Goal: Task Accomplishment & Management: Use online tool/utility

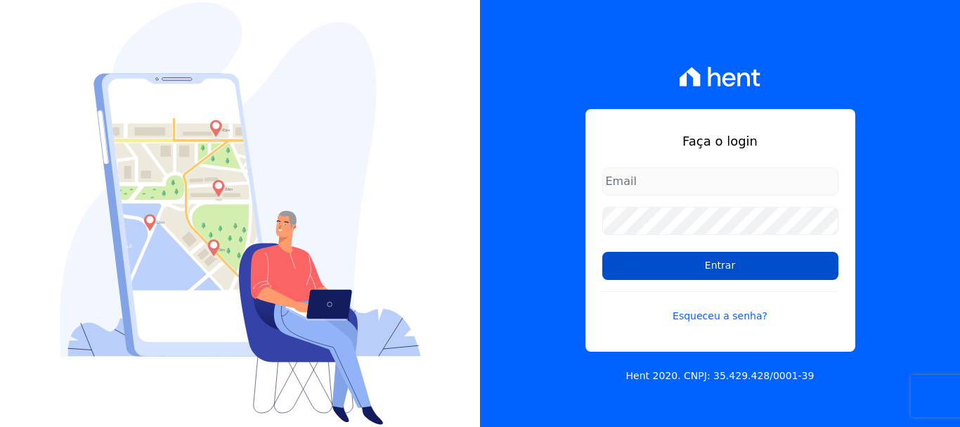
type input "cobranca@construtoralaterza.com.br"
click at [666, 269] on input "Entrar" at bounding box center [720, 266] width 236 height 28
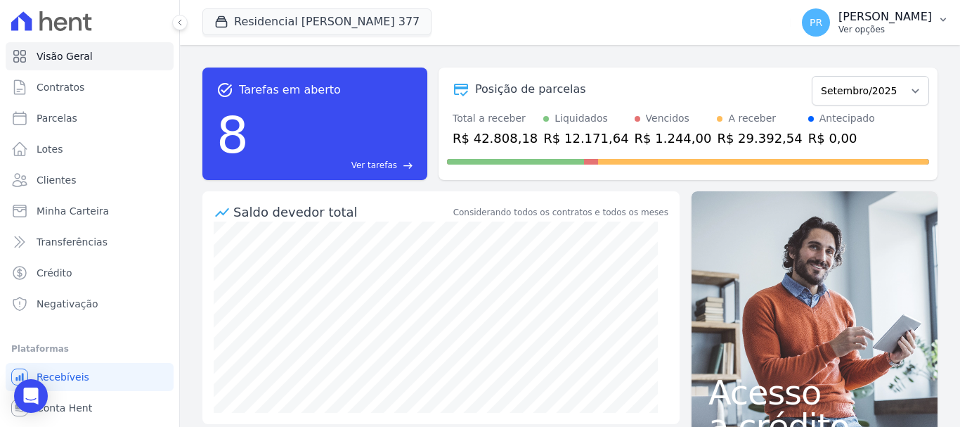
click at [884, 29] on p "Ver opções" at bounding box center [886, 29] width 94 height 11
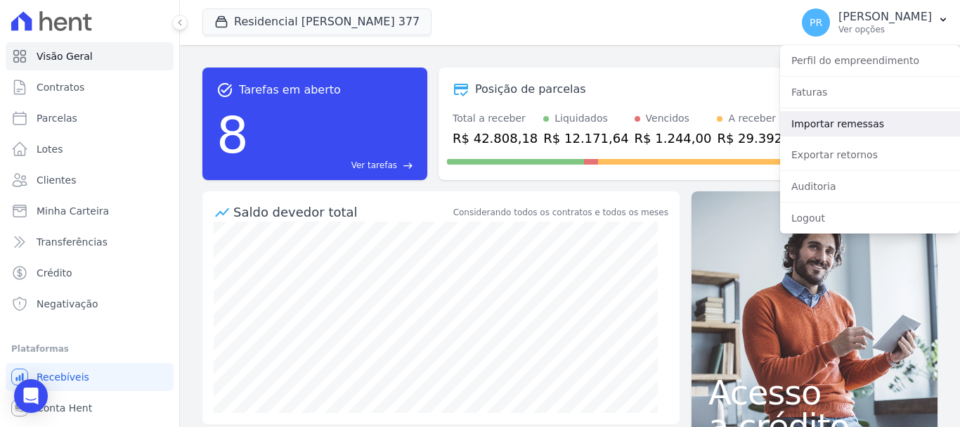
click at [849, 124] on link "Importar remessas" at bounding box center [870, 123] width 180 height 25
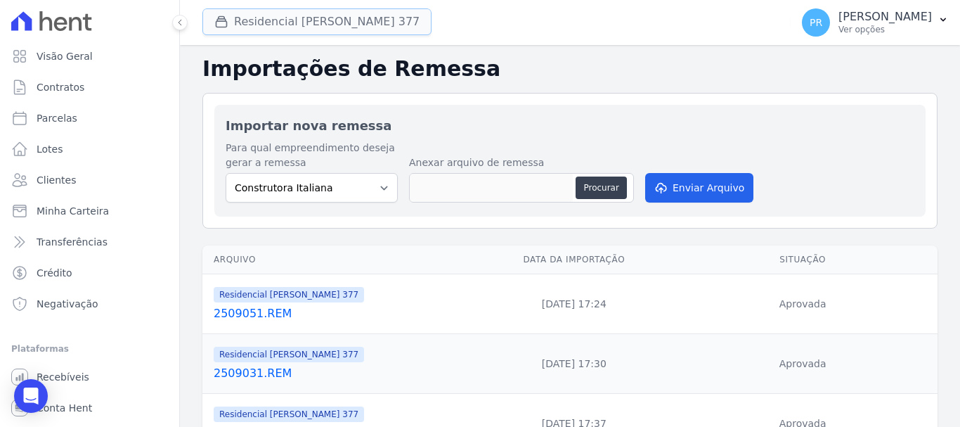
click at [261, 13] on button "Residencial [PERSON_NAME] Glória 377" at bounding box center [316, 21] width 229 height 27
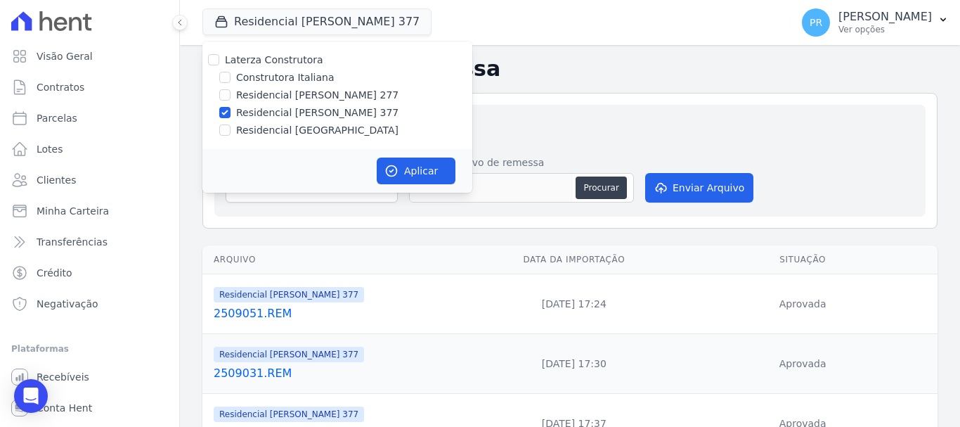
click at [257, 56] on label "Laterza Construtora" at bounding box center [274, 59] width 98 height 11
click at [219, 56] on input "Laterza Construtora" at bounding box center [213, 59] width 11 height 11
checkbox input "true"
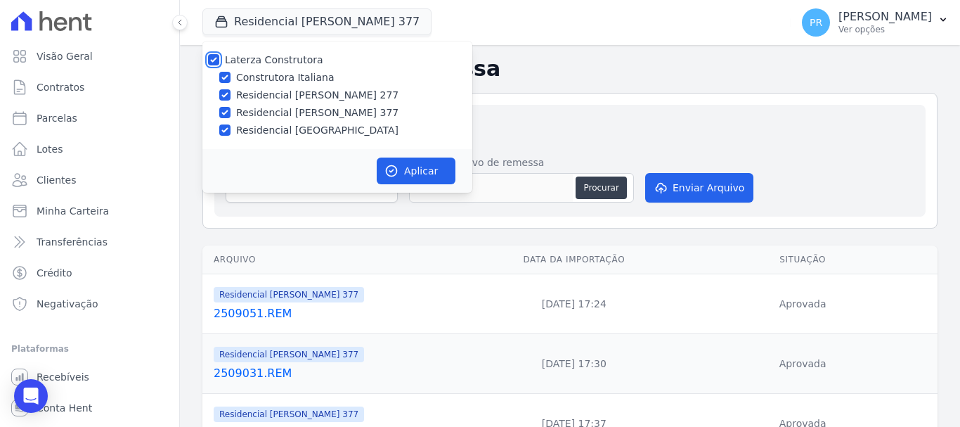
checkbox input "true"
click at [257, 60] on label "Laterza Construtora" at bounding box center [274, 59] width 98 height 11
click at [219, 60] on input "Laterza Construtora" at bounding box center [213, 59] width 11 height 11
checkbox input "false"
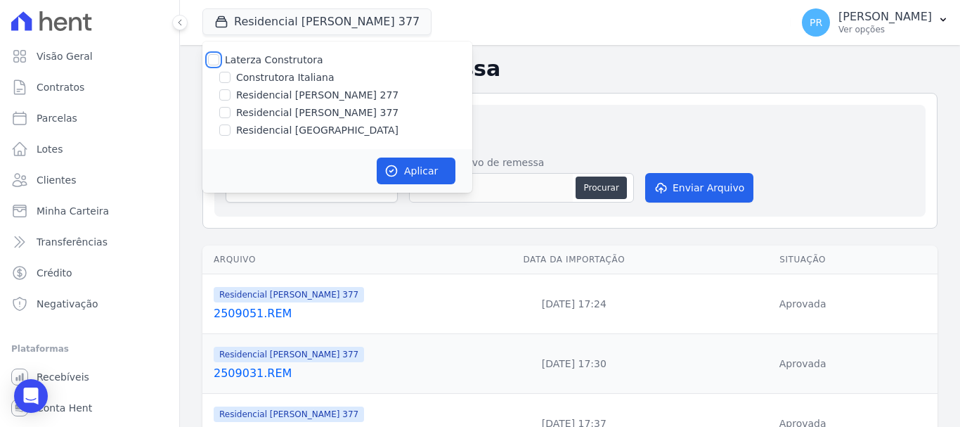
checkbox input "false"
click at [257, 72] on label "Construtora Italiana" at bounding box center [285, 77] width 98 height 15
click at [231, 72] on input "Construtora Italiana" at bounding box center [224, 77] width 11 height 11
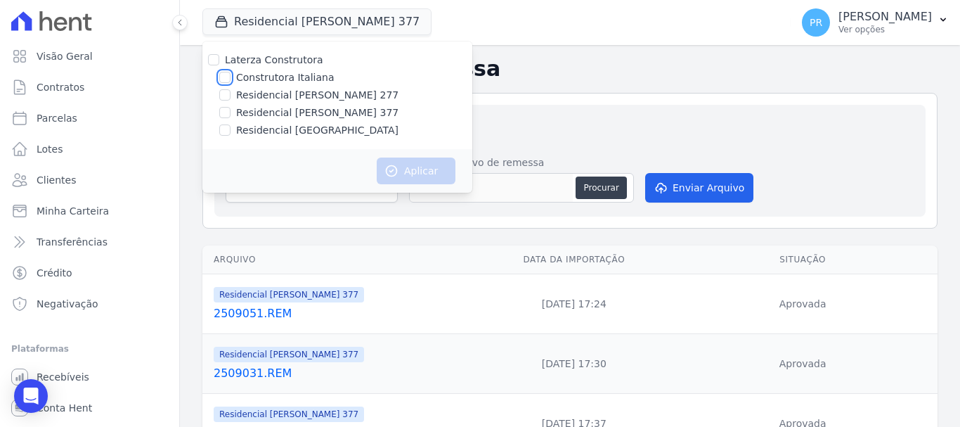
checkbox input "true"
click at [404, 170] on button "Aplicar" at bounding box center [416, 170] width 79 height 27
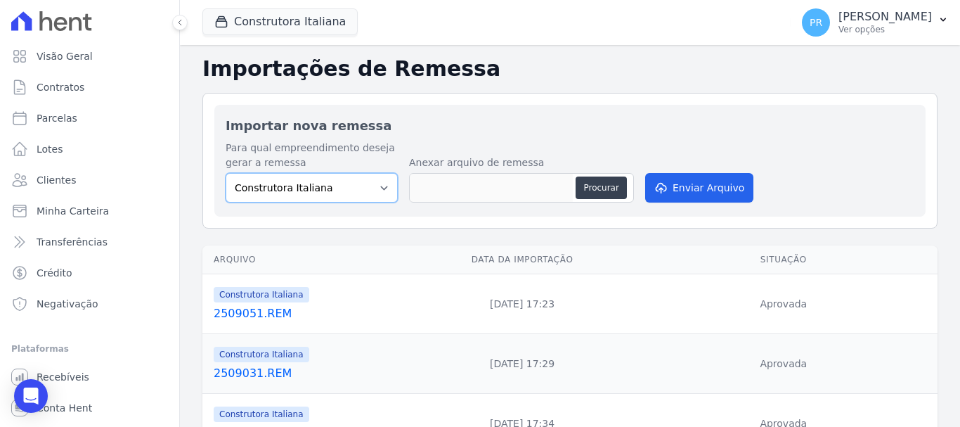
click at [306, 191] on select "Construtora Italiana Residencial [PERSON_NAME] 277 Residencial [PERSON_NAME][ST…" at bounding box center [312, 188] width 172 height 30
click at [226, 173] on select "Construtora Italiana Residencial [PERSON_NAME] 277 Residencial [PERSON_NAME][ST…" at bounding box center [312, 188] width 172 height 30
click at [314, 194] on select "Construtora Italiana Residencial Maria da Glória 277 Residencial Maria da Glóri…" at bounding box center [312, 188] width 172 height 30
select select "29fc0423-bfd4-480a-835e-7e440cfe6eb8"
click at [226, 173] on select "Construtora Italiana Residencial Maria da Glória 277 Residencial Maria da Glóri…" at bounding box center [312, 188] width 172 height 30
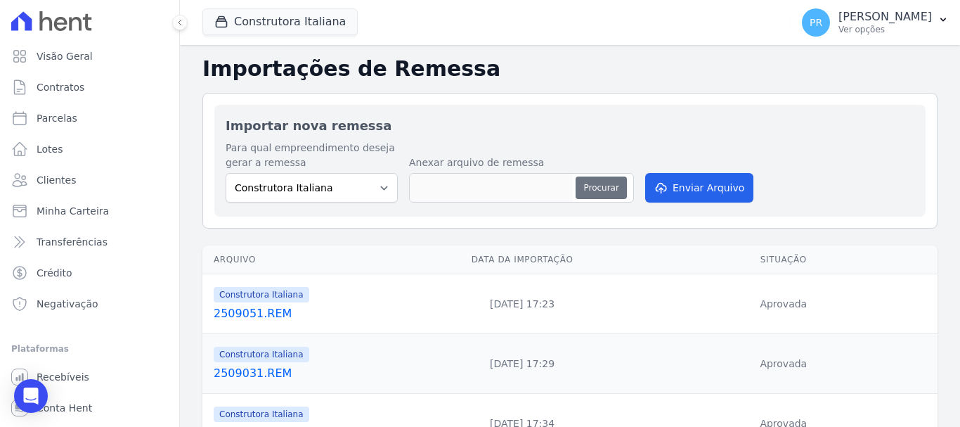
click at [610, 194] on button "Procurar" at bounding box center [601, 187] width 51 height 22
type input "2509081.REM"
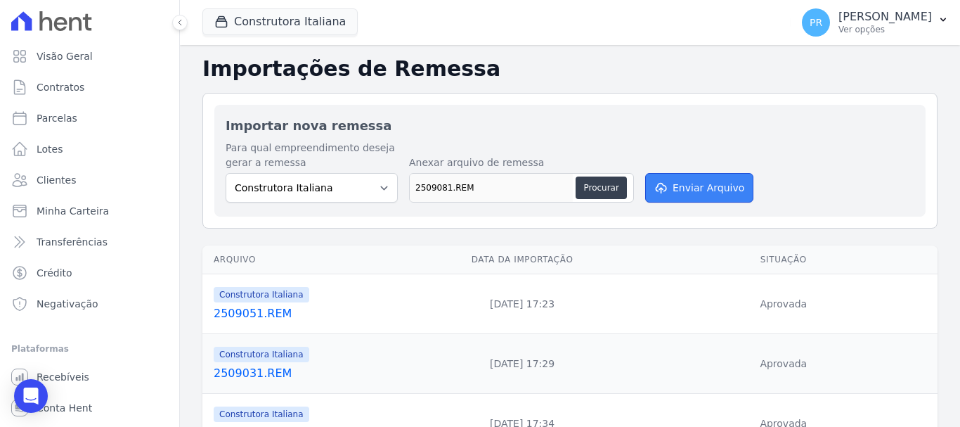
click at [702, 193] on button "Enviar Arquivo" at bounding box center [699, 188] width 108 height 30
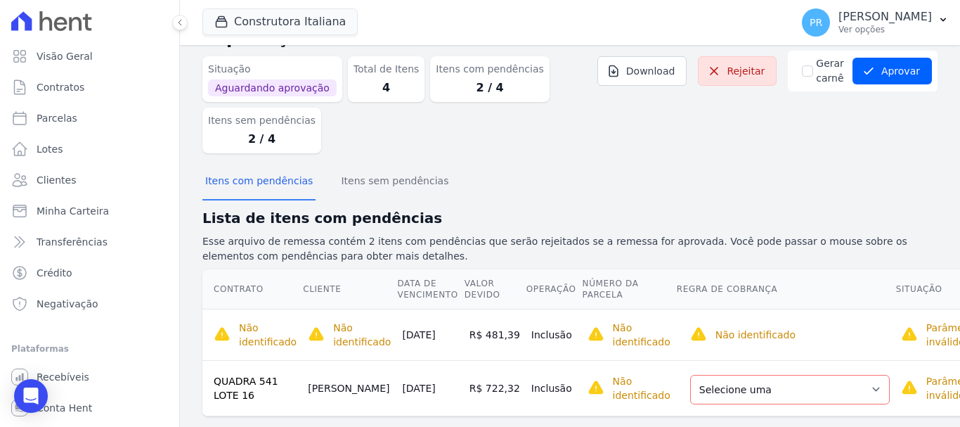
scroll to position [70, 0]
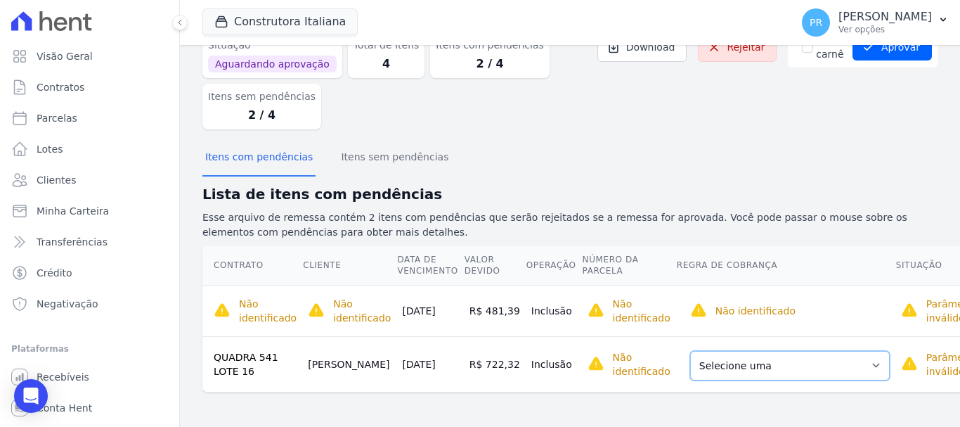
click at [787, 367] on select "Selecione uma Nova Parcela Avulsa Parcela Avulsa Existente Parcela Normal (16 X…" at bounding box center [790, 366] width 200 height 30
click at [766, 354] on select "Selecione uma Nova Parcela Avulsa Parcela Avulsa Existente Parcela Normal (16 X…" at bounding box center [790, 366] width 200 height 30
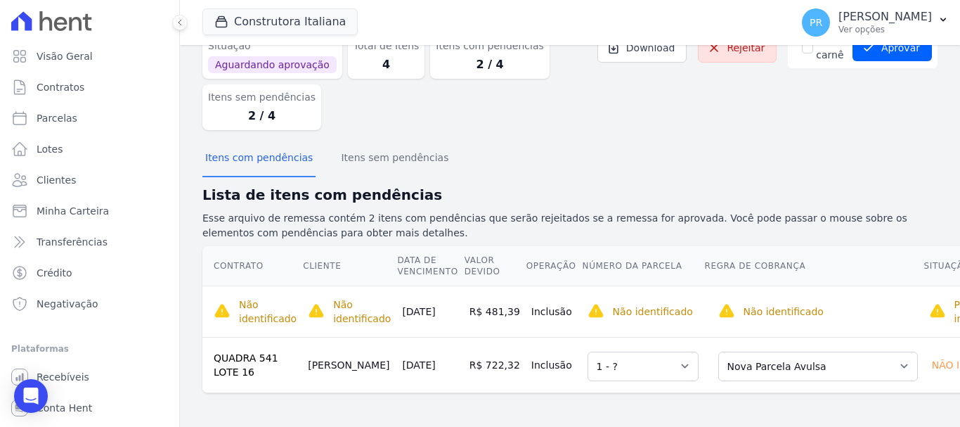
scroll to position [0, 0]
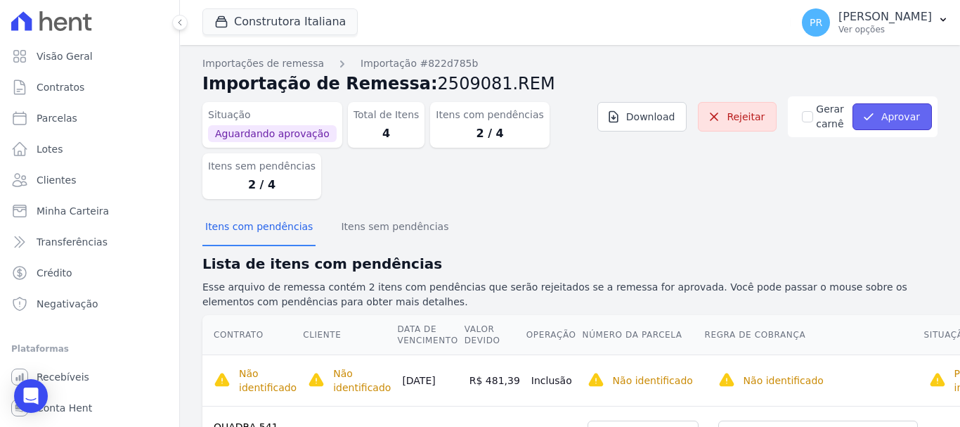
click at [897, 110] on button "Aprovar" at bounding box center [892, 116] width 79 height 27
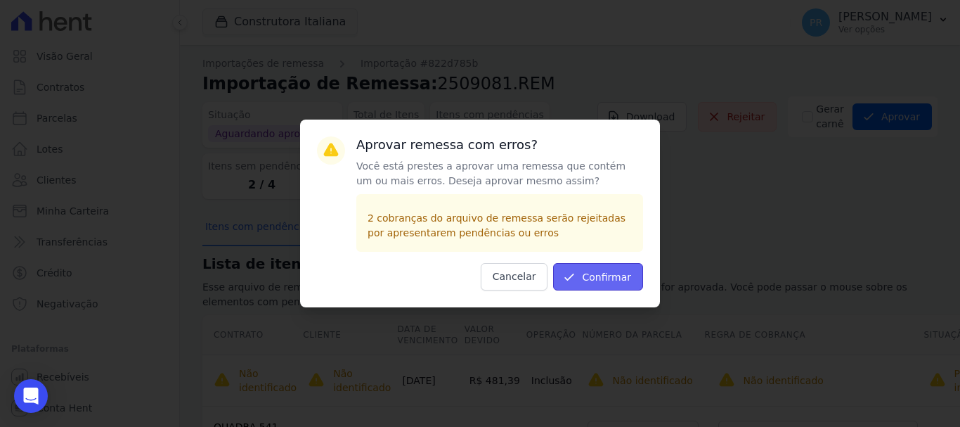
click at [595, 284] on button "Confirmar" at bounding box center [598, 276] width 90 height 27
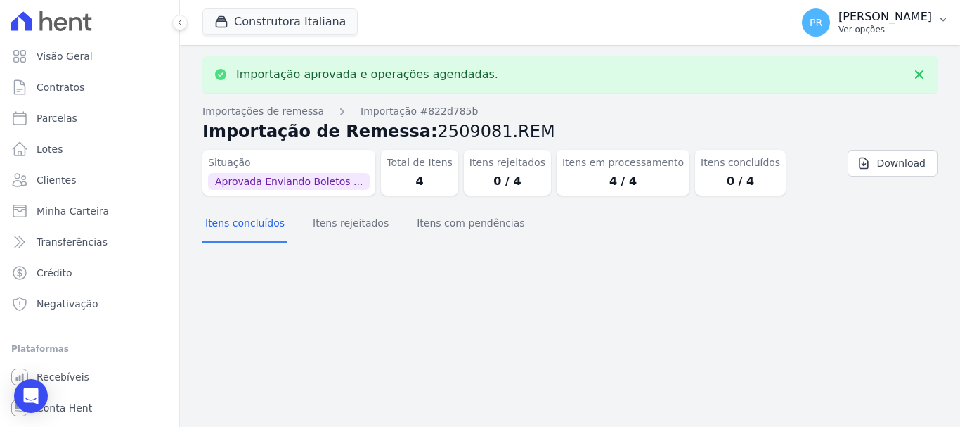
click at [823, 18] on span "PR" at bounding box center [816, 23] width 13 height 10
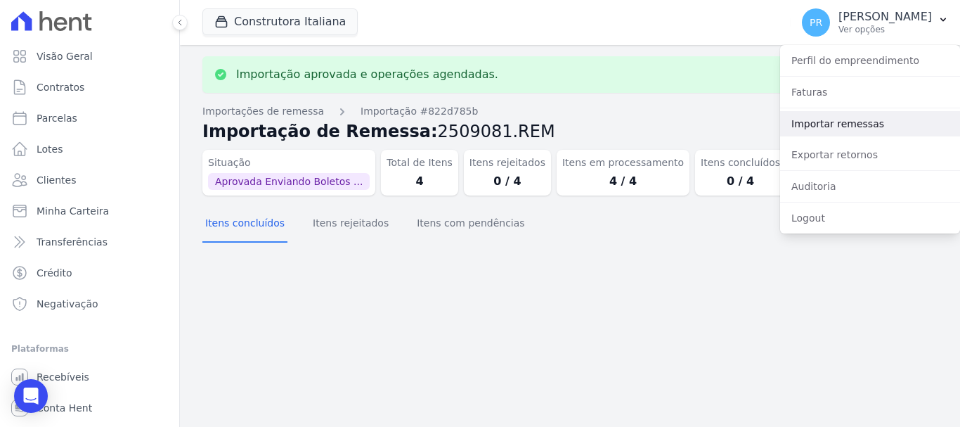
click at [844, 122] on link "Importar remessas" at bounding box center [870, 123] width 180 height 25
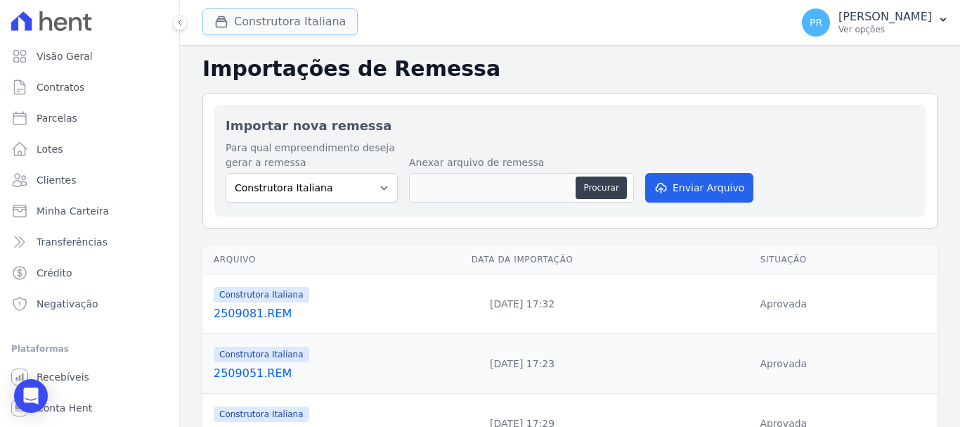
click at [259, 23] on button "Construtora Italiana" at bounding box center [279, 21] width 155 height 27
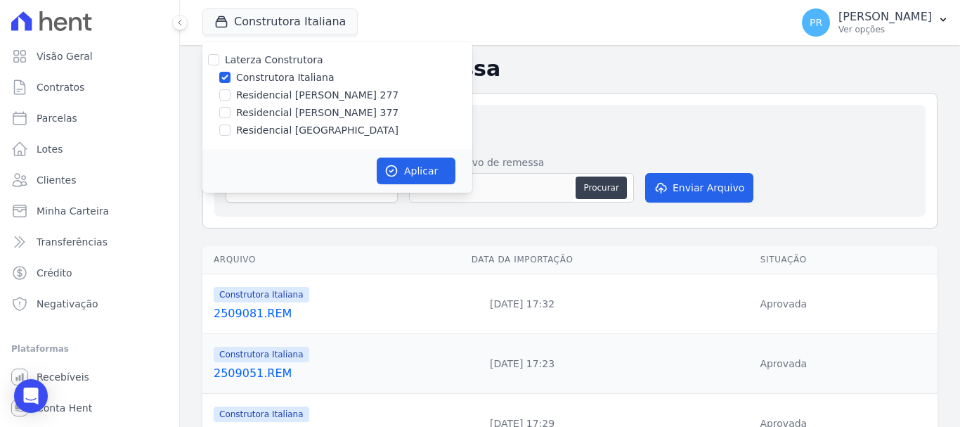
click at [262, 76] on label "Construtora Italiana" at bounding box center [285, 77] width 98 height 15
click at [231, 76] on input "Construtora Italiana" at bounding box center [224, 77] width 11 height 11
checkbox input "false"
click at [262, 93] on label "Residencial [PERSON_NAME] 277" at bounding box center [317, 95] width 162 height 15
click at [231, 93] on input "Residencial [PERSON_NAME] 277" at bounding box center [224, 94] width 11 height 11
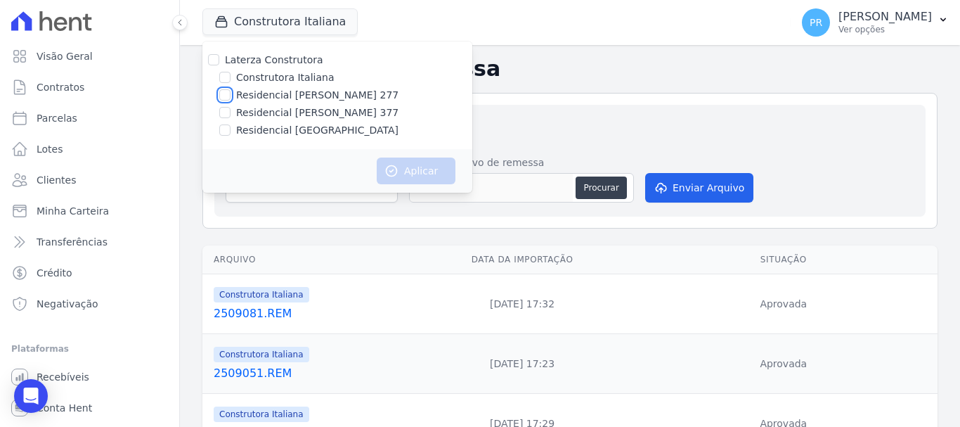
checkbox input "true"
click at [406, 174] on button "Aplicar" at bounding box center [416, 170] width 79 height 27
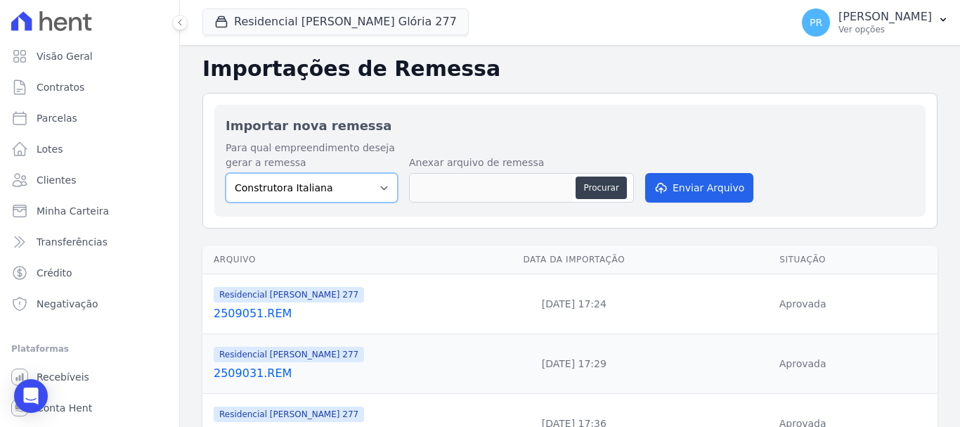
click at [347, 198] on select "Construtora Italiana Residencial [PERSON_NAME] 277 Residencial [PERSON_NAME][ST…" at bounding box center [312, 188] width 172 height 30
select select "7d698934-b935-4dc9-aa46-576f3138731b"
click at [226, 173] on select "Construtora Italiana Residencial [PERSON_NAME] 277 Residencial [PERSON_NAME][ST…" at bounding box center [312, 188] width 172 height 30
click at [593, 174] on div "Procurar" at bounding box center [521, 188] width 225 height 30
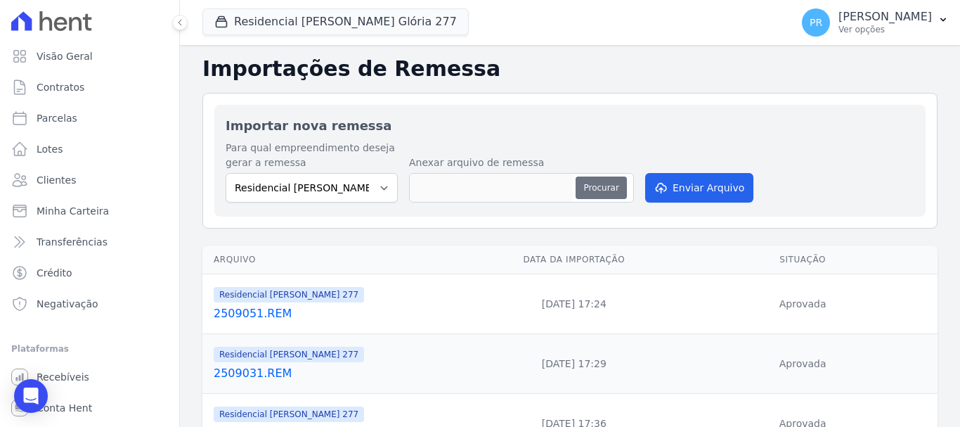
click at [595, 179] on button "Procurar" at bounding box center [601, 187] width 51 height 22
type input "2509081.REM"
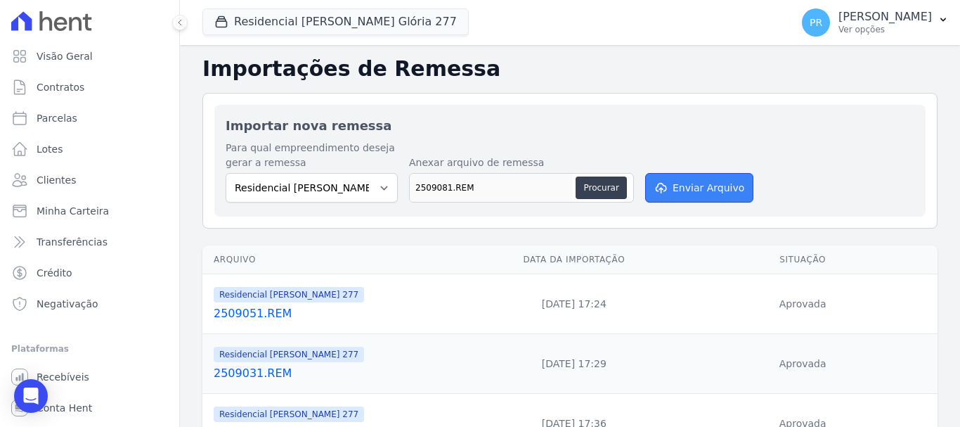
click at [667, 183] on button "Enviar Arquivo" at bounding box center [699, 188] width 108 height 30
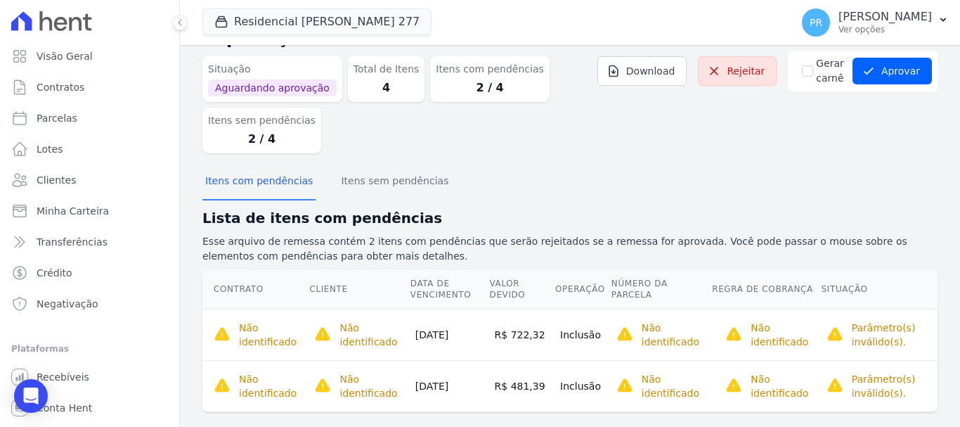
scroll to position [65, 0]
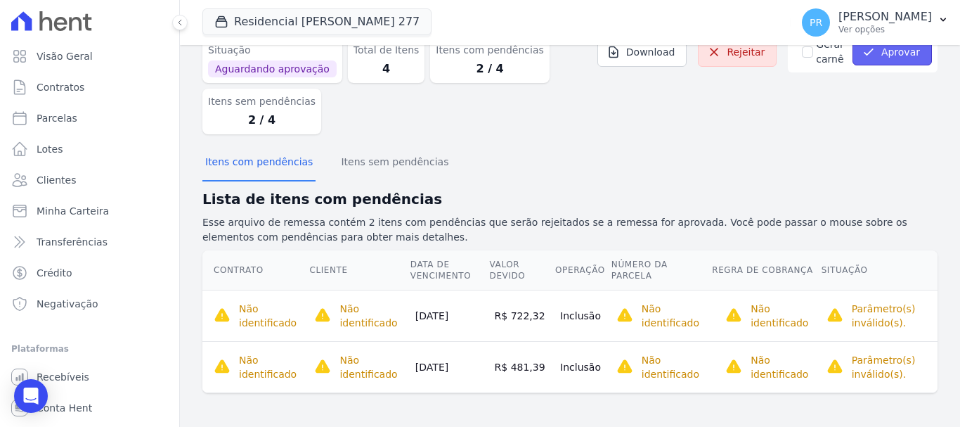
click at [886, 62] on button "Aprovar" at bounding box center [892, 52] width 79 height 27
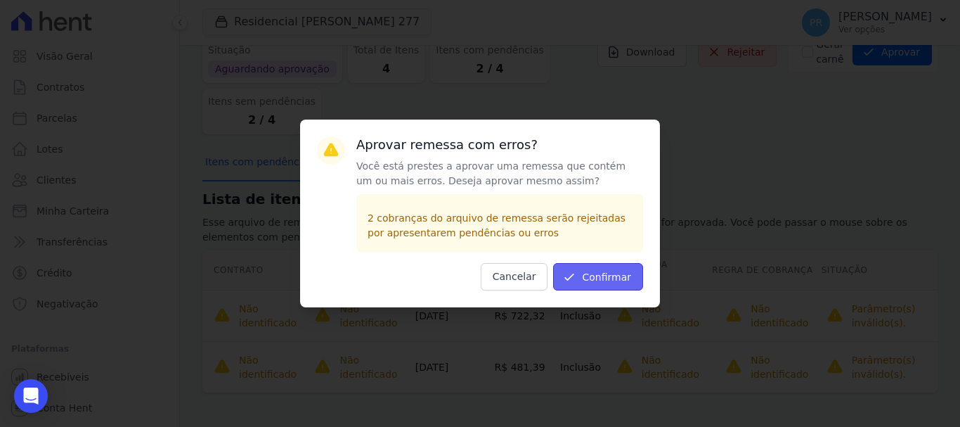
click at [607, 285] on button "Confirmar" at bounding box center [598, 276] width 90 height 27
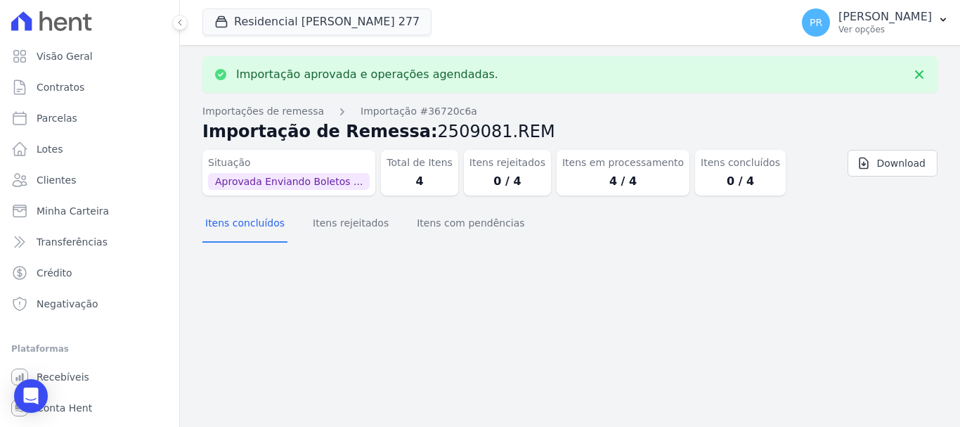
click at [870, 21] on p "[PERSON_NAME]" at bounding box center [886, 17] width 94 height 14
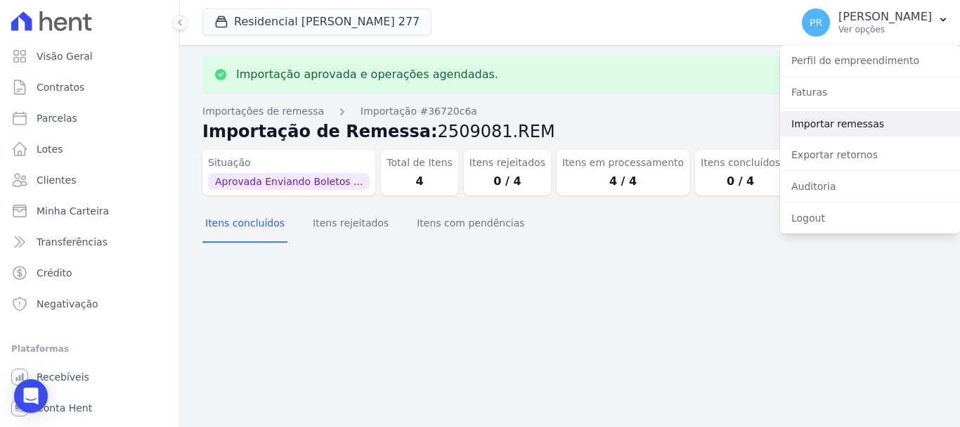
click at [830, 129] on link "Importar remessas" at bounding box center [870, 123] width 180 height 25
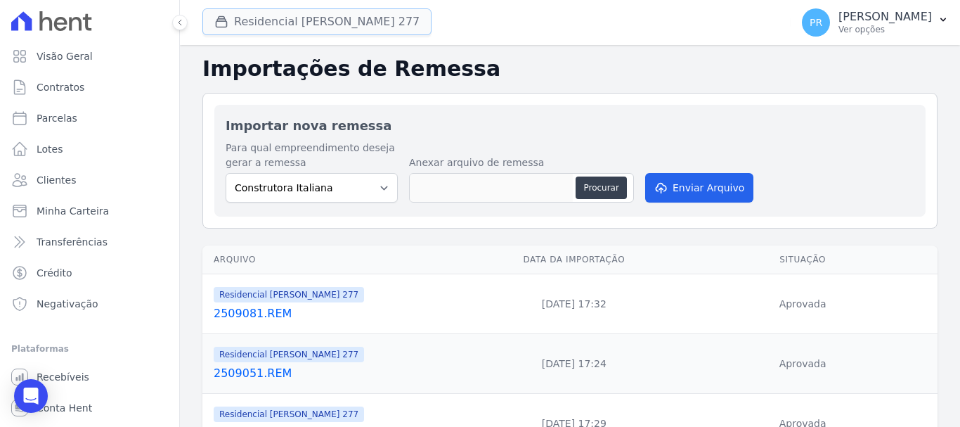
click at [242, 17] on button "Residencial Maria Da Glória 277" at bounding box center [316, 21] width 229 height 27
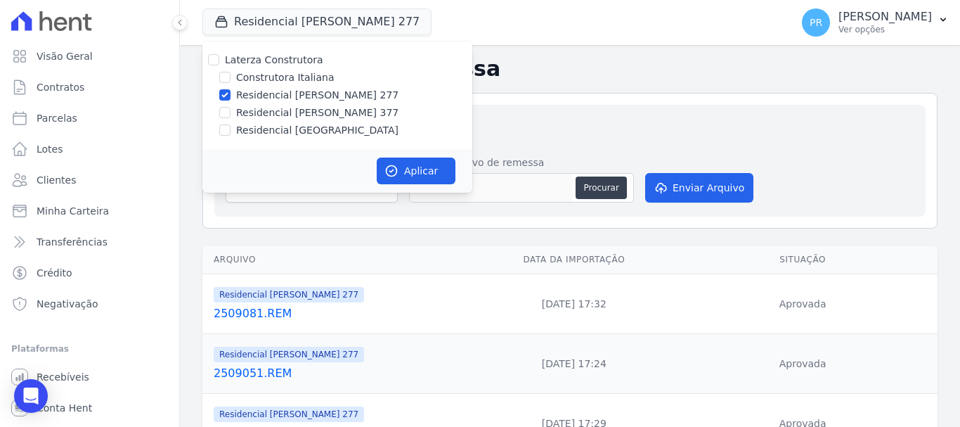
click at [241, 95] on label "Residencial [PERSON_NAME] 277" at bounding box center [317, 95] width 162 height 15
click at [231, 95] on input "Residencial [PERSON_NAME] 277" at bounding box center [224, 94] width 11 height 11
checkbox input "false"
click at [257, 110] on label "Residencial [PERSON_NAME] 377" at bounding box center [317, 112] width 162 height 15
click at [231, 110] on input "Residencial [PERSON_NAME] 377" at bounding box center [224, 112] width 11 height 11
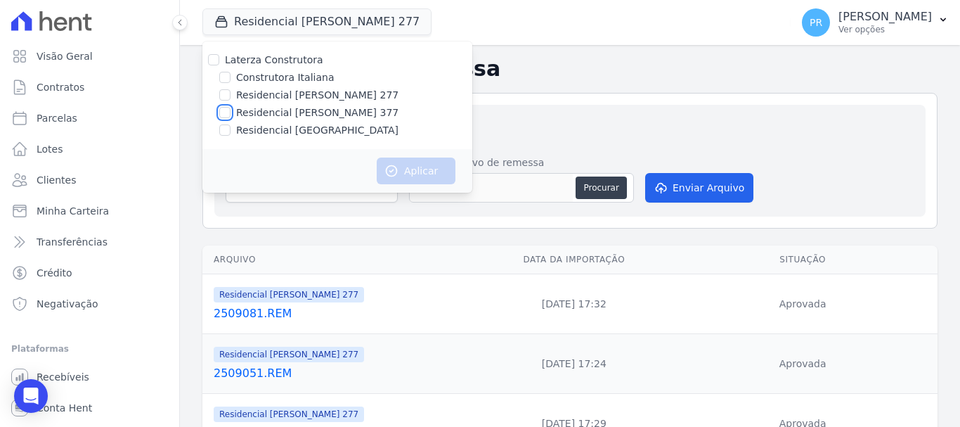
checkbox input "true"
click at [419, 169] on button "Aplicar" at bounding box center [416, 170] width 79 height 27
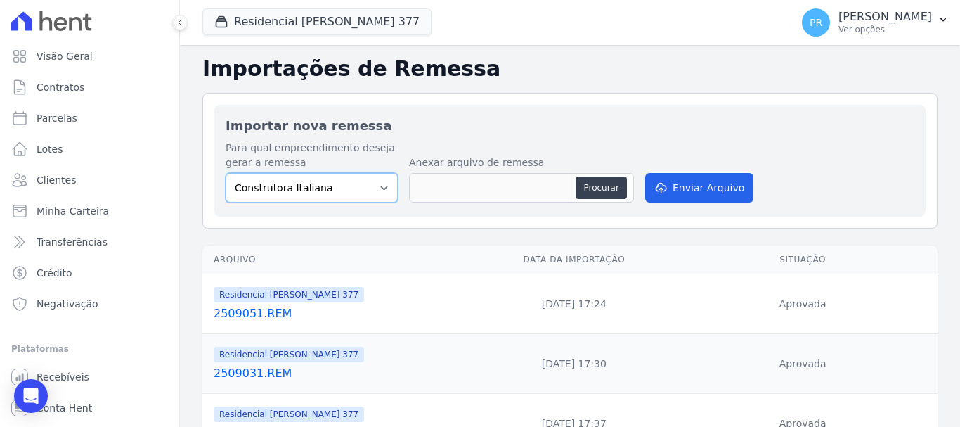
click at [340, 188] on select "Construtora Italiana Residencial [PERSON_NAME] 277 Residencial [PERSON_NAME][ST…" at bounding box center [312, 188] width 172 height 30
select select "0cd9190e-dfd9-46e5-afc8-7298ef4c0c2b"
click at [226, 173] on select "Construtora Italiana Residencial [PERSON_NAME] 277 Residencial [PERSON_NAME][ST…" at bounding box center [312, 188] width 172 height 30
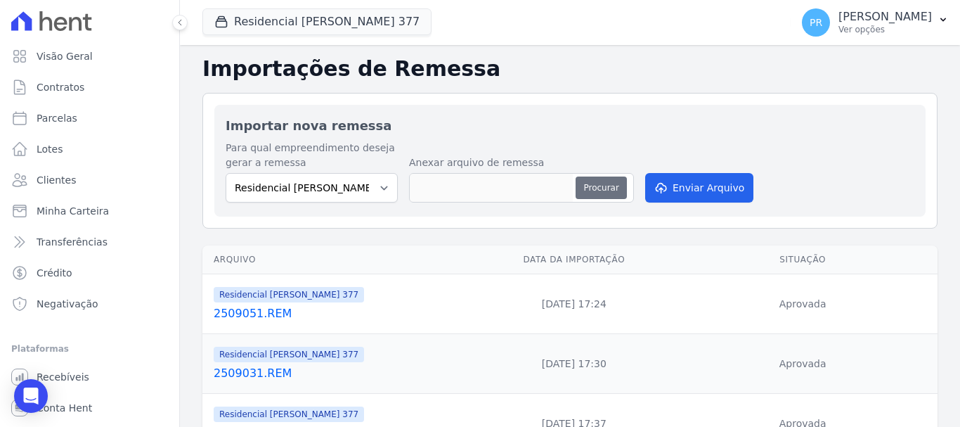
click at [609, 198] on button "Procurar" at bounding box center [601, 187] width 51 height 22
type input "2509081.REM"
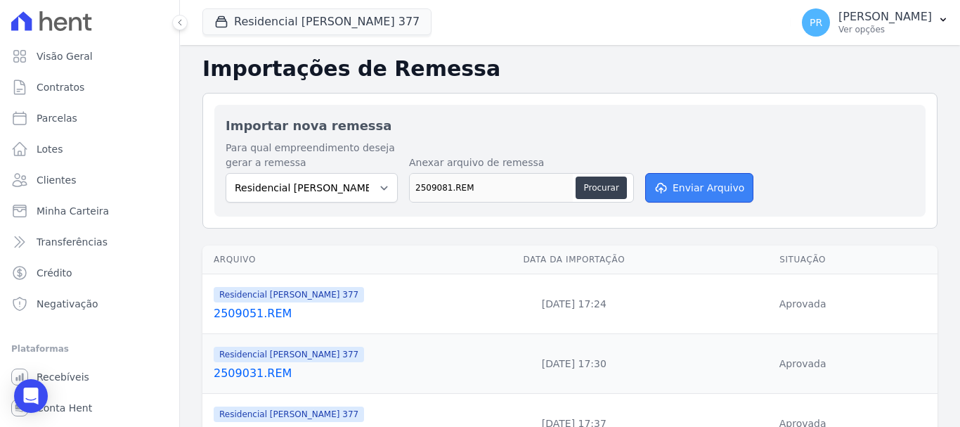
click at [677, 182] on button "Enviar Arquivo" at bounding box center [699, 188] width 108 height 30
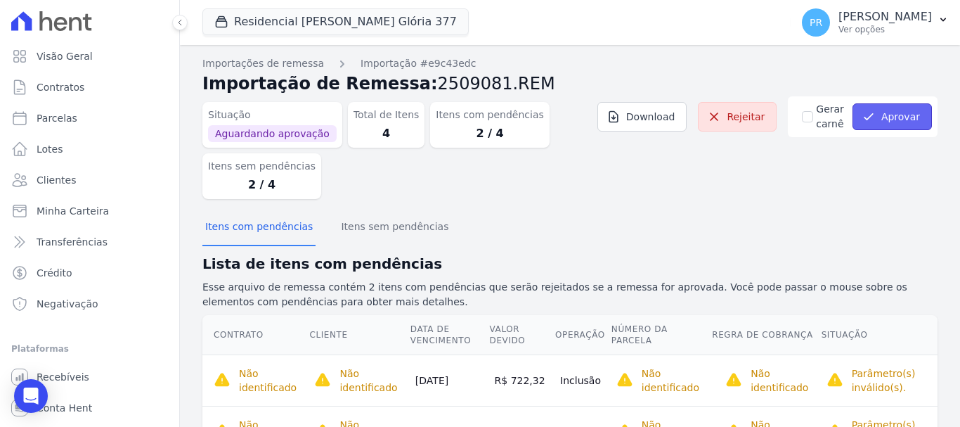
click at [873, 119] on button "Aprovar" at bounding box center [892, 116] width 79 height 27
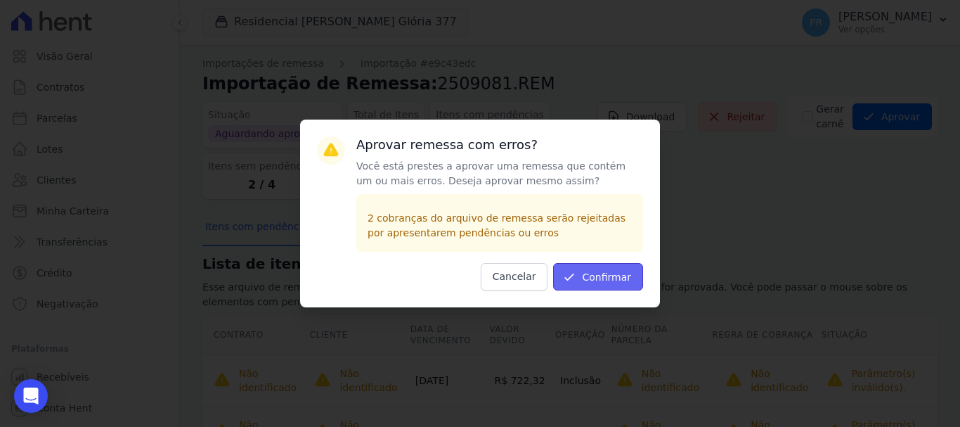
click at [612, 274] on button "Confirmar" at bounding box center [598, 276] width 90 height 27
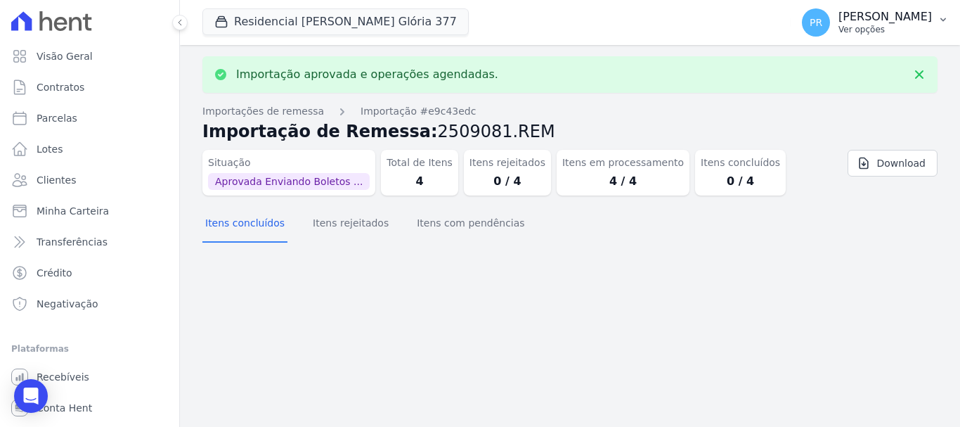
click at [902, 29] on p "Ver opções" at bounding box center [886, 29] width 94 height 11
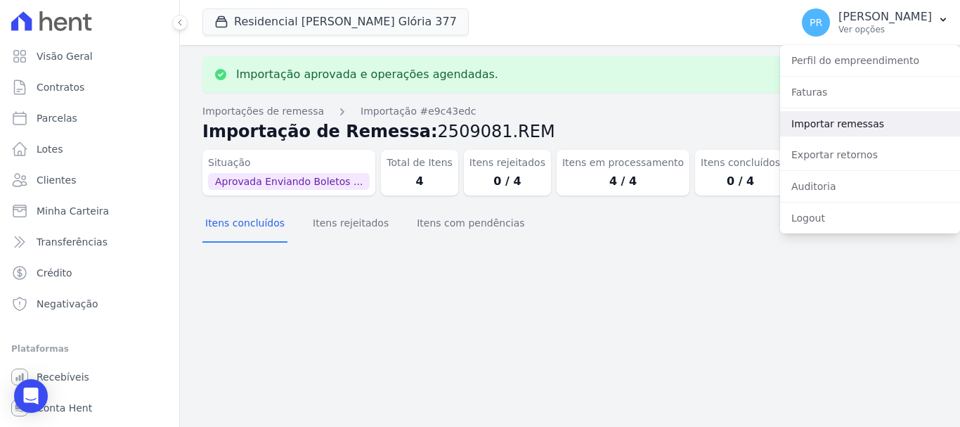
click at [813, 122] on link "Importar remessas" at bounding box center [870, 123] width 180 height 25
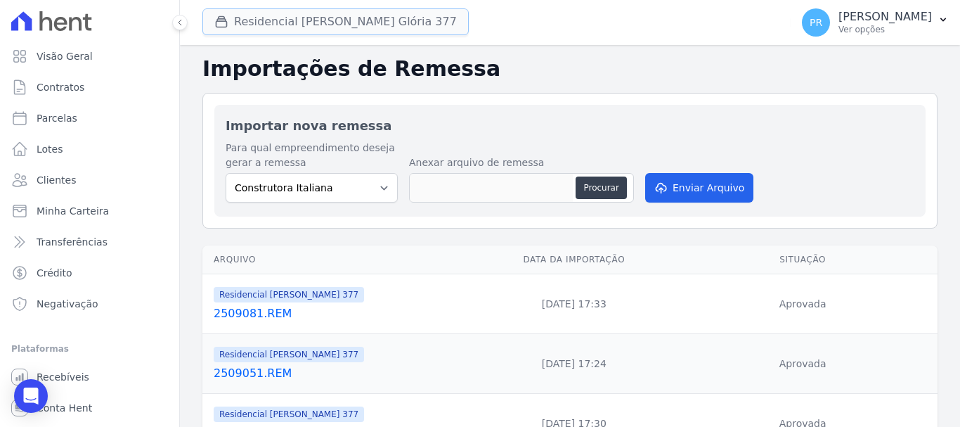
click at [371, 13] on button "Residencial [PERSON_NAME] Glória 377" at bounding box center [335, 21] width 266 height 27
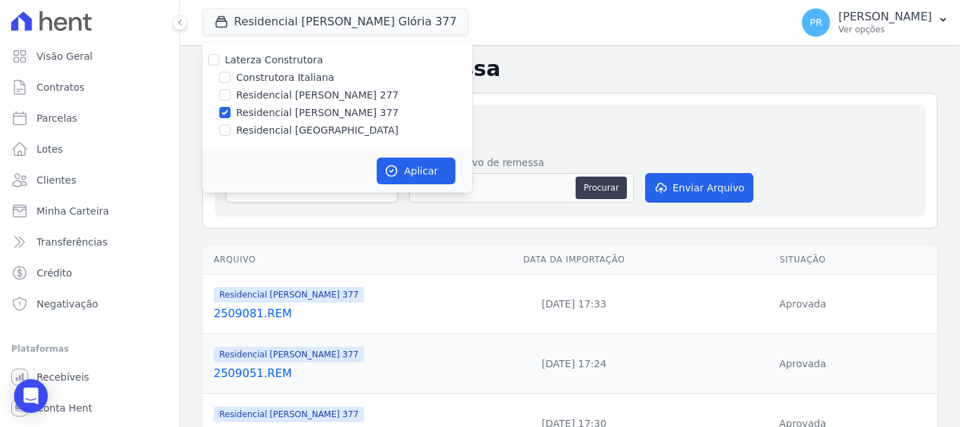
click at [272, 105] on label "Residencial [PERSON_NAME] 377" at bounding box center [317, 112] width 162 height 15
click at [231, 107] on input "Residencial [PERSON_NAME] 377" at bounding box center [224, 112] width 11 height 11
checkbox input "false"
click at [273, 131] on label "Residencial [GEOGRAPHIC_DATA]" at bounding box center [317, 130] width 162 height 15
click at [231, 131] on input "Residencial [GEOGRAPHIC_DATA]" at bounding box center [224, 129] width 11 height 11
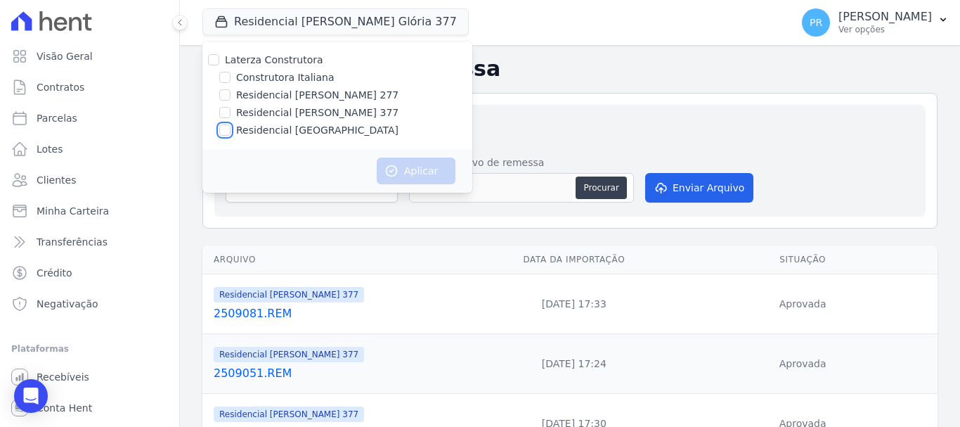
checkbox input "true"
click at [423, 168] on button "Aplicar" at bounding box center [416, 170] width 79 height 27
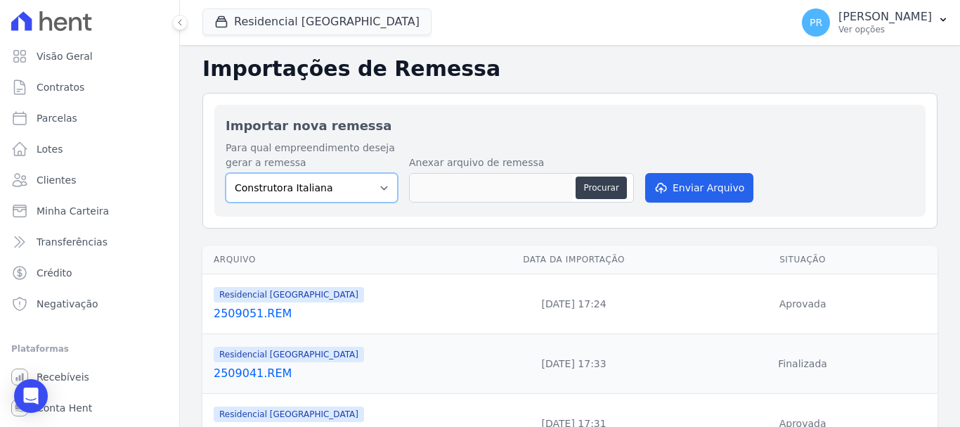
click at [379, 179] on select "Construtora Italiana Residencial Maria da Glória 277 Residencial Maria da Glóri…" at bounding box center [312, 188] width 172 height 30
select select "6440c0a1-232b-4aa1-adfe-88cb95fffe46"
click at [226, 173] on select "Construtora Italiana Residencial Maria da Glória 277 Residencial Maria da Glóri…" at bounding box center [312, 188] width 172 height 30
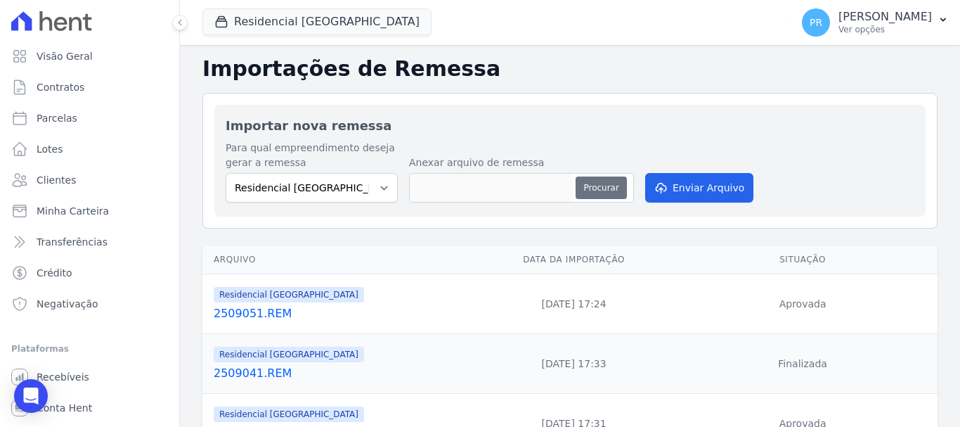
click at [583, 183] on button "Procurar" at bounding box center [601, 187] width 51 height 22
type input "2509081.REM"
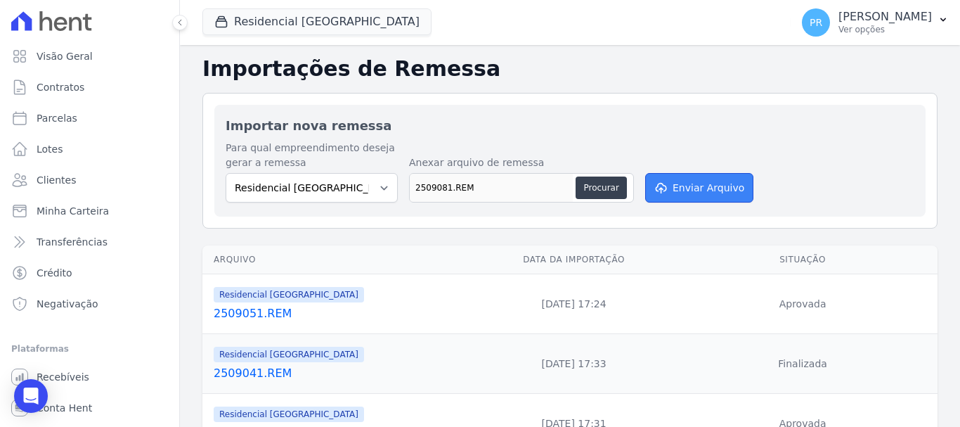
click at [692, 190] on button "Enviar Arquivo" at bounding box center [699, 188] width 108 height 30
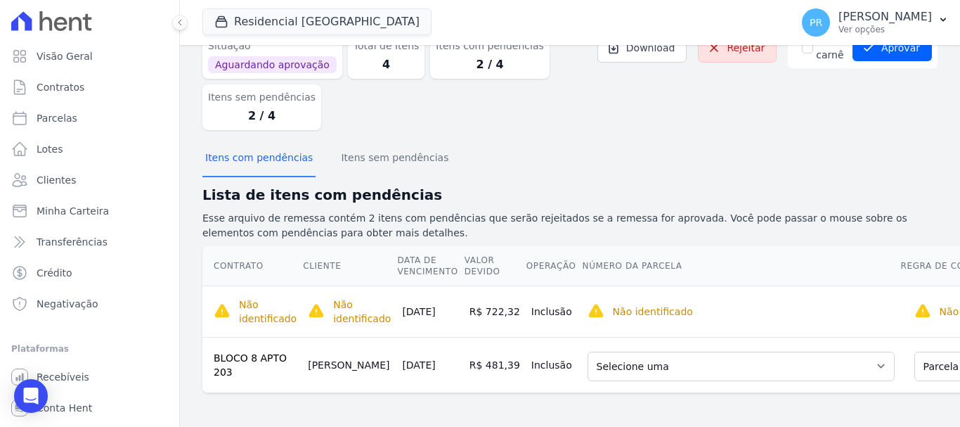
scroll to position [0, 232]
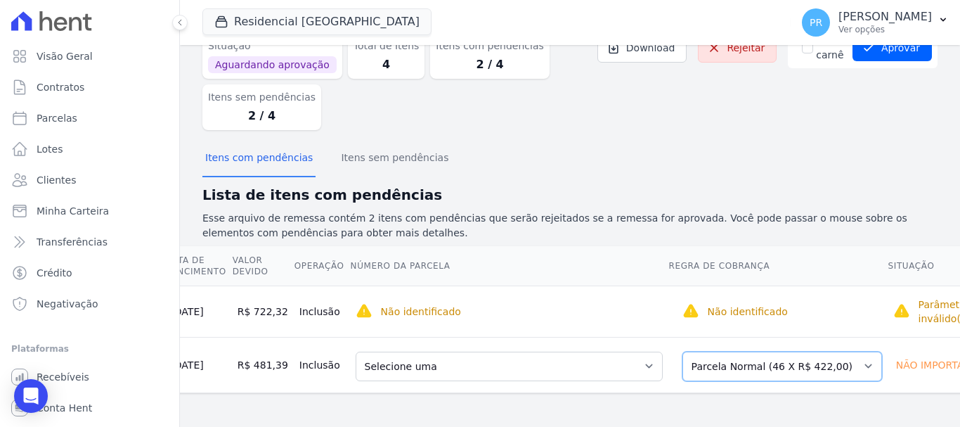
click at [742, 352] on select "Selecione uma Nova Parcela Avulsa Parcela Avulsa Existente Parcela Normal (46 X…" at bounding box center [783, 367] width 200 height 30
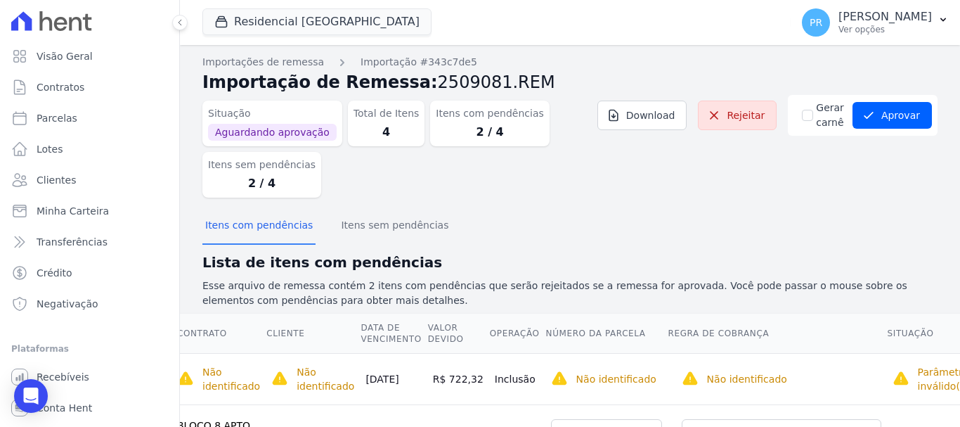
scroll to position [0, 0]
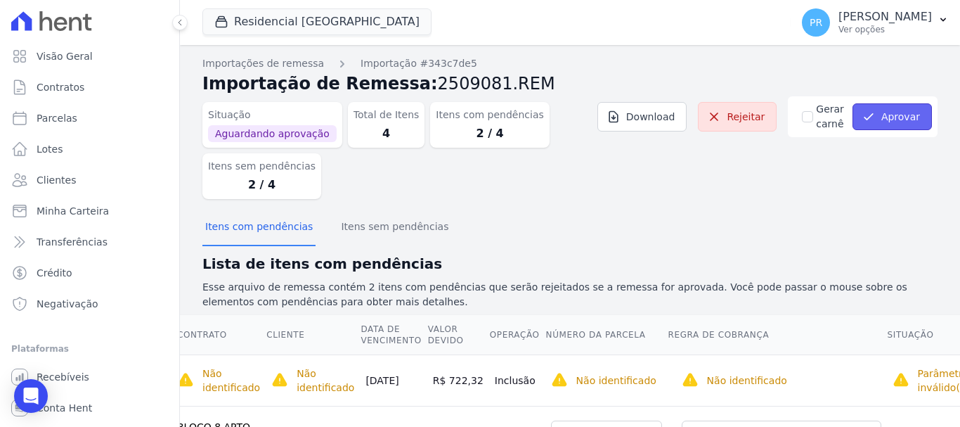
click at [893, 115] on button "Aprovar" at bounding box center [892, 116] width 79 height 27
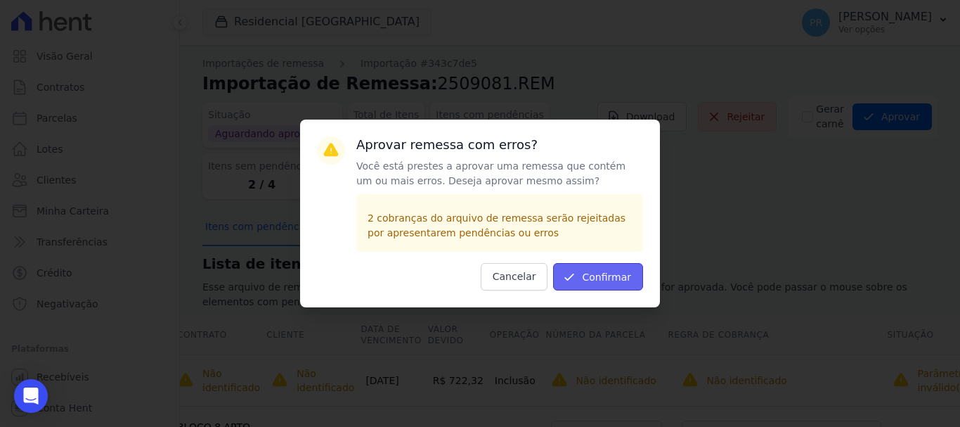
click at [607, 271] on button "Confirmar" at bounding box center [598, 276] width 90 height 27
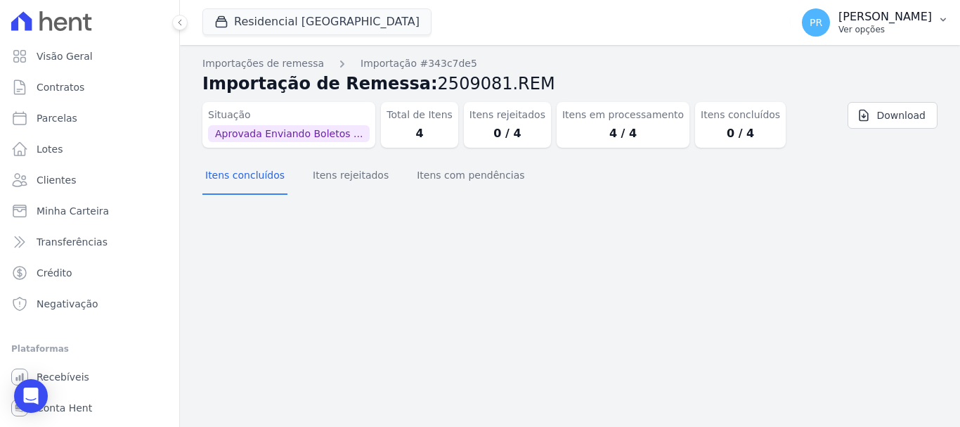
click at [877, 22] on p "[PERSON_NAME]" at bounding box center [886, 17] width 94 height 14
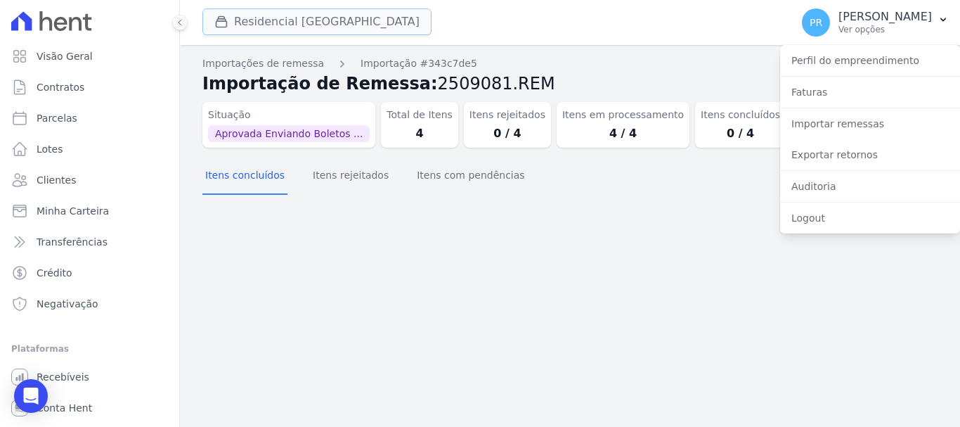
click at [252, 17] on button "Residencial [GEOGRAPHIC_DATA]" at bounding box center [316, 21] width 229 height 27
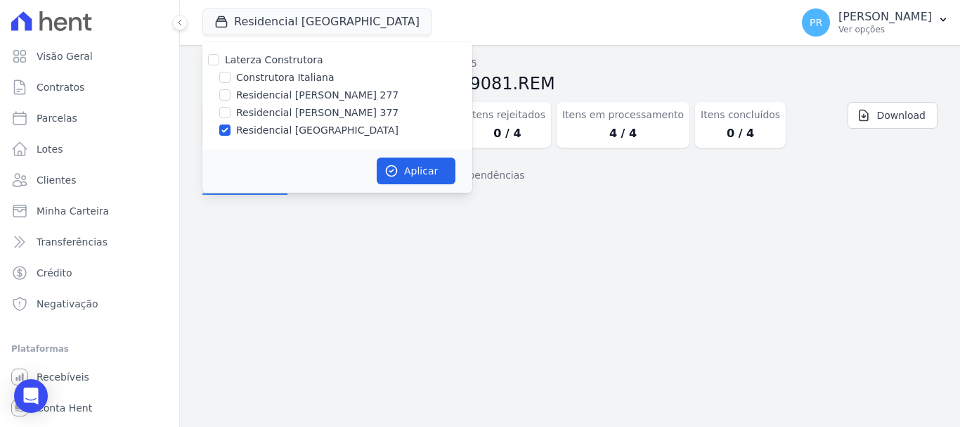
click at [261, 62] on label "Laterza Construtora" at bounding box center [274, 59] width 98 height 11
click at [219, 62] on input "Laterza Construtora" at bounding box center [213, 59] width 11 height 11
checkbox input "true"
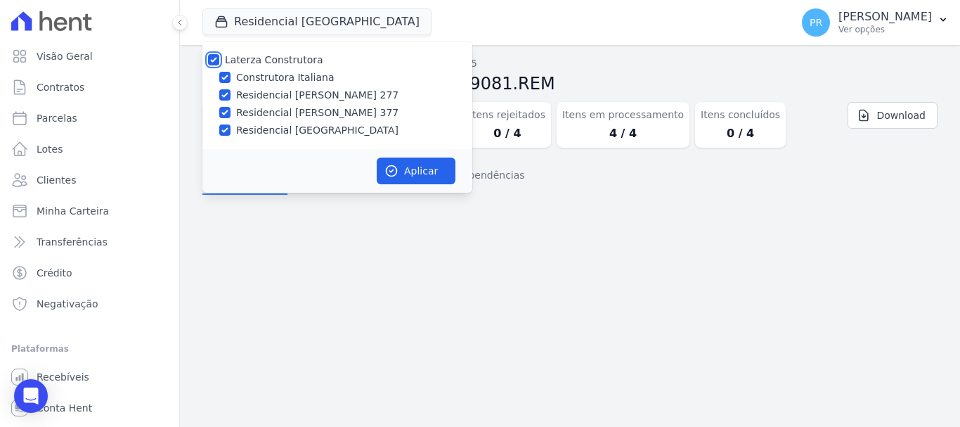
checkbox input "true"
click at [410, 179] on button "Aplicar" at bounding box center [416, 170] width 79 height 27
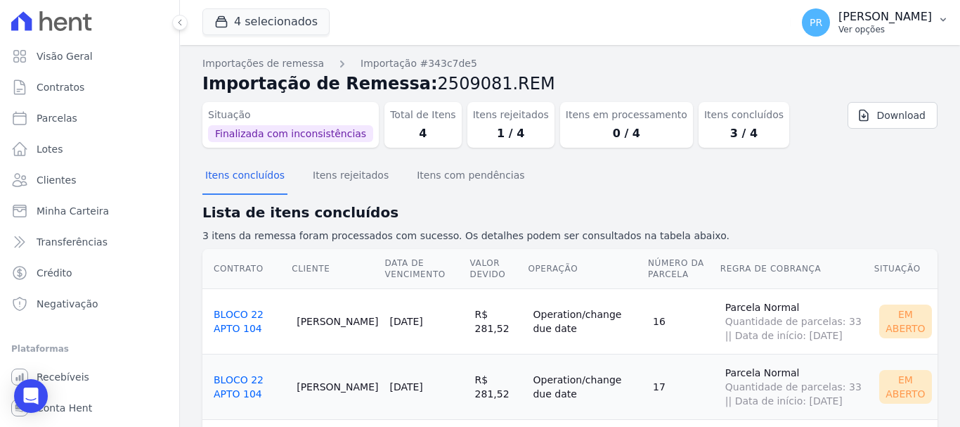
drag, startPoint x: 936, startPoint y: 27, endPoint x: 925, endPoint y: 28, distance: 11.3
click at [934, 26] on button "PR [PERSON_NAME] Ver opções" at bounding box center [875, 22] width 169 height 39
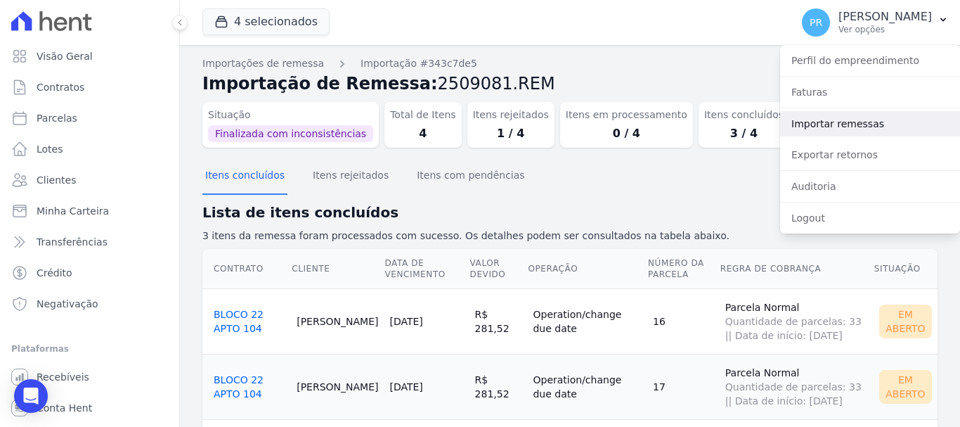
click at [841, 124] on link "Importar remessas" at bounding box center [870, 123] width 180 height 25
